Goal: Task Accomplishment & Management: Use online tool/utility

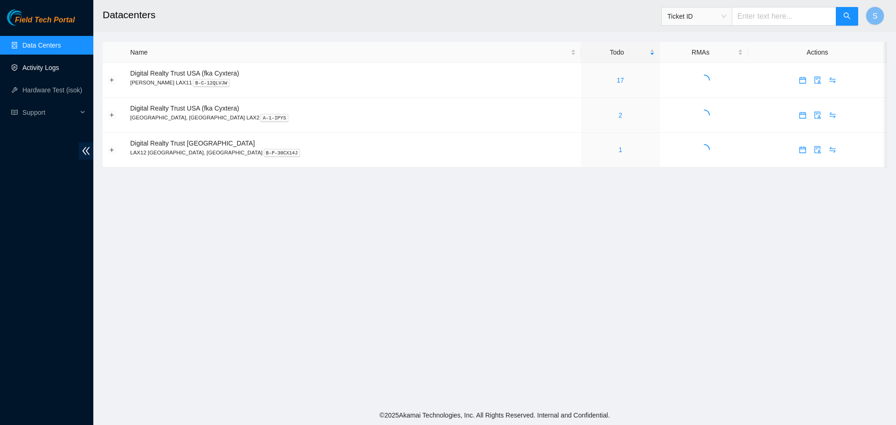
click at [49, 65] on link "Activity Logs" at bounding box center [40, 67] width 37 height 7
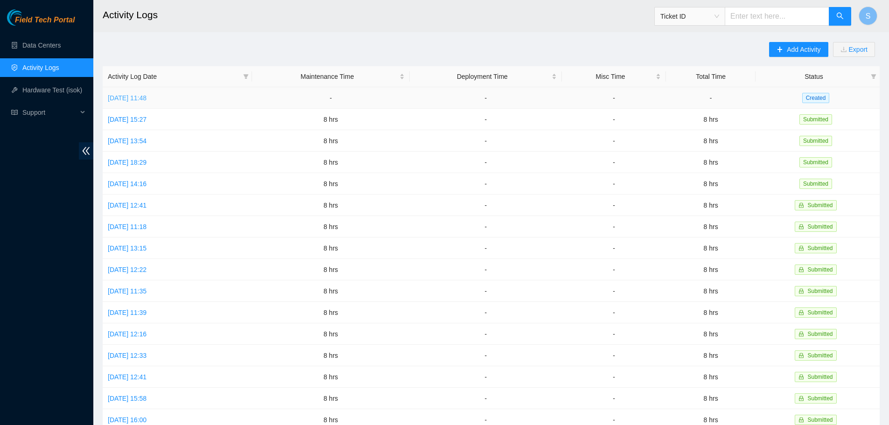
click at [147, 95] on link "Mon, 11 Aug 2025 11:48" at bounding box center [127, 97] width 39 height 7
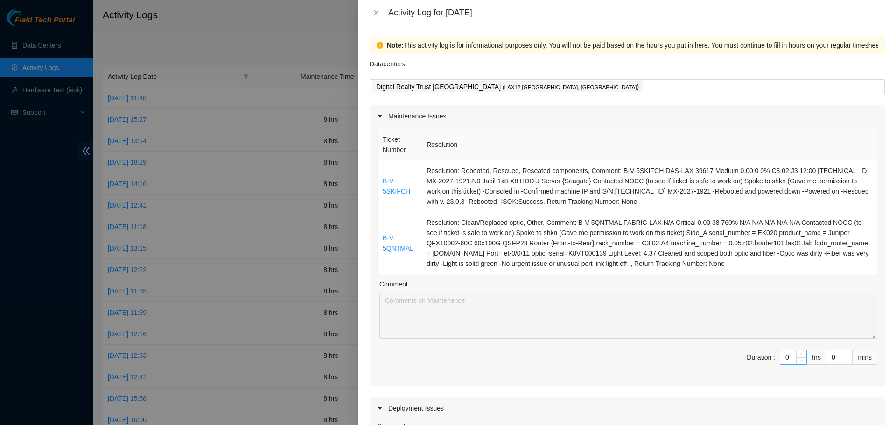
click at [786, 360] on input "0" at bounding box center [793, 357] width 26 height 14
type input "8"
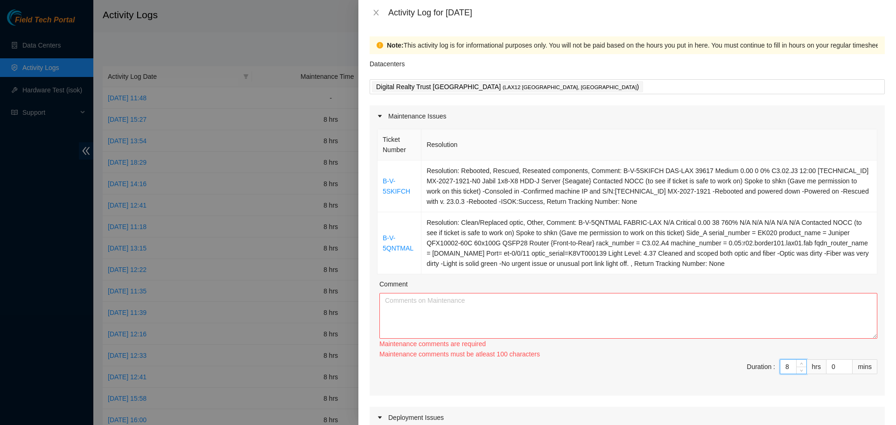
type input "8"
click at [721, 321] on textarea "Comment" at bounding box center [628, 316] width 498 height 46
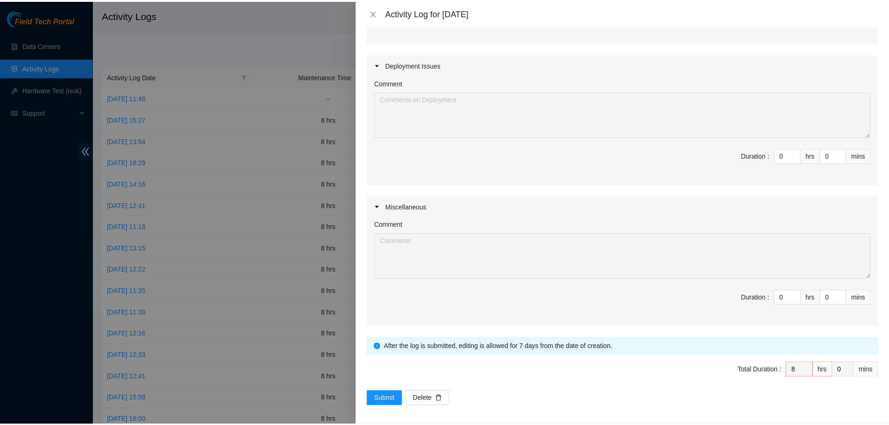
scroll to position [347, 0]
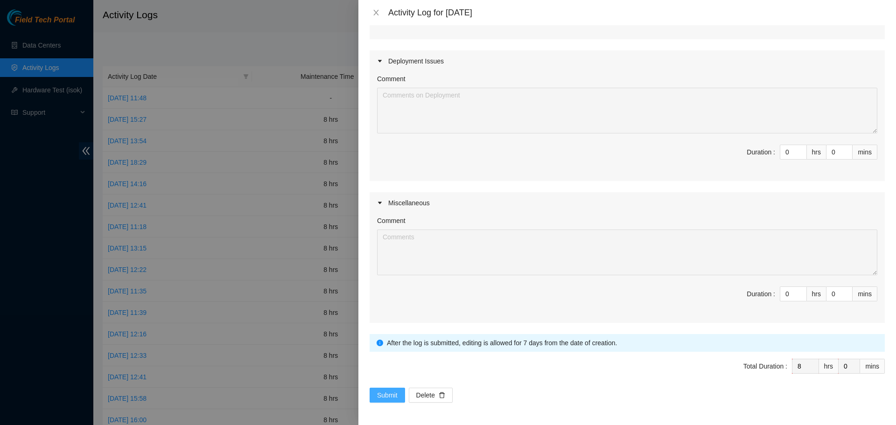
type textarea "Started my day logging into my akamai field tech portal and helping Jese with a…"
click at [388, 392] on span "Submit" at bounding box center [387, 395] width 21 height 10
